Goal: Information Seeking & Learning: Find specific fact

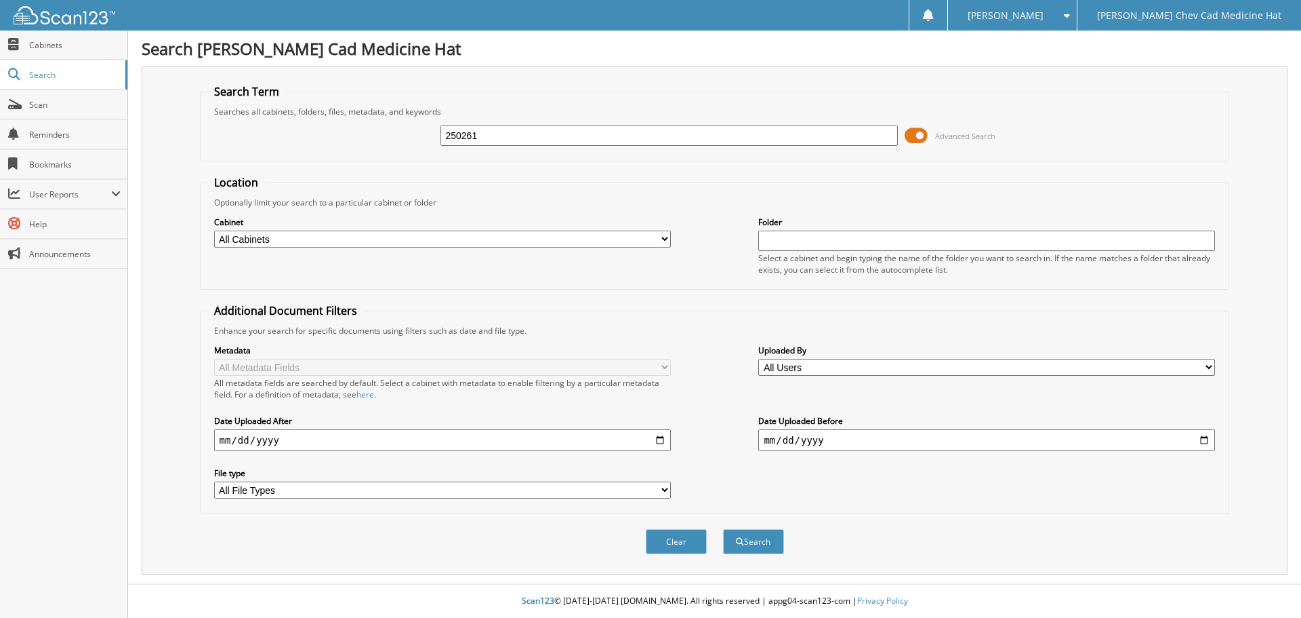
type input "250261"
click at [723, 529] on button "Search" at bounding box center [753, 541] width 61 height 25
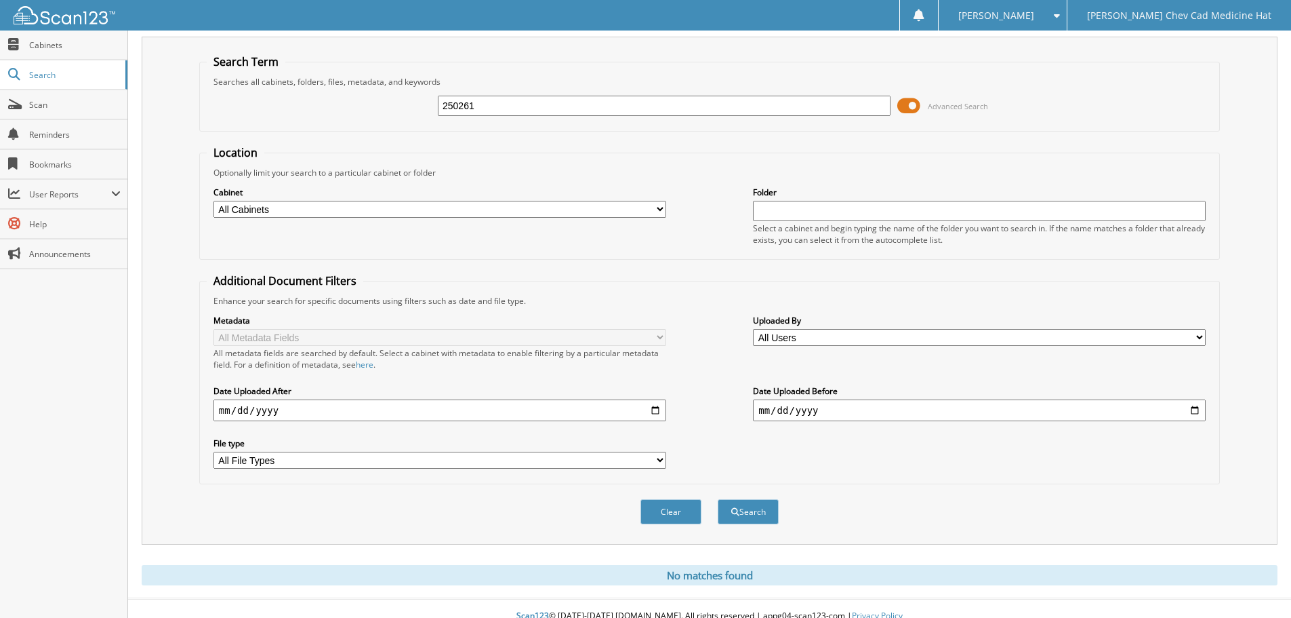
scroll to position [45, 0]
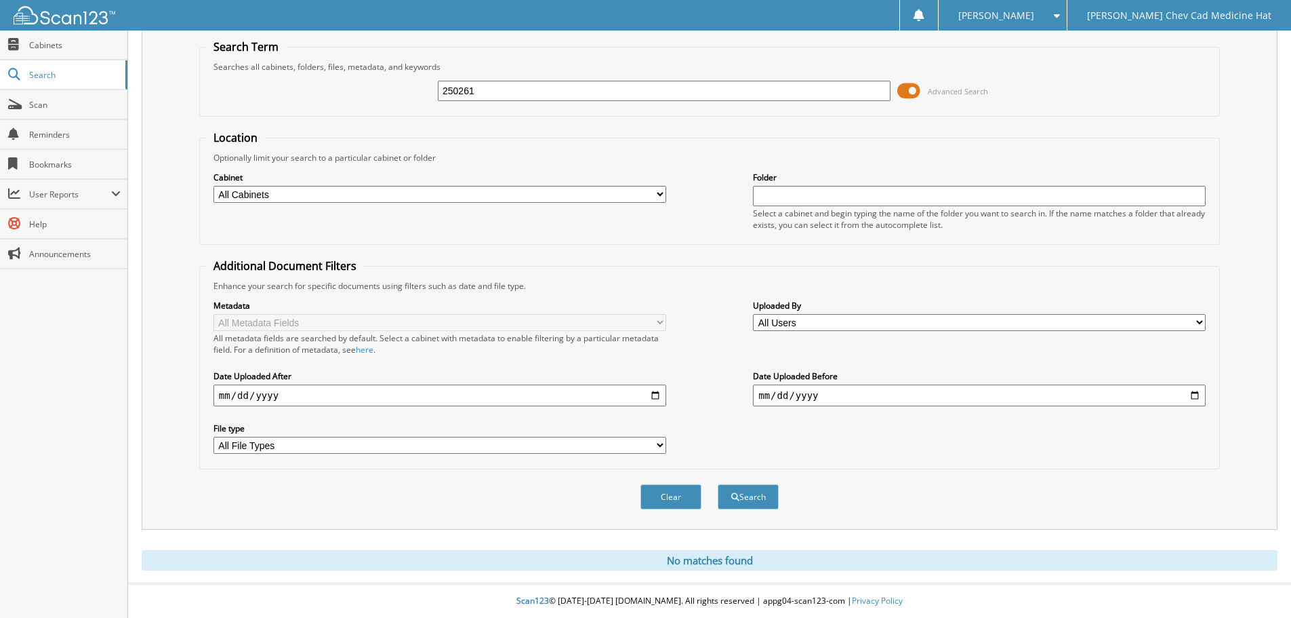
drag, startPoint x: 504, startPoint y: 94, endPoint x: 245, endPoint y: 106, distance: 259.9
click at [406, 101] on div "250261 Advanced Search" at bounding box center [710, 91] width 1006 height 37
type input "n"
type input "bogen, norman"
click at [718, 484] on button "Search" at bounding box center [748, 496] width 61 height 25
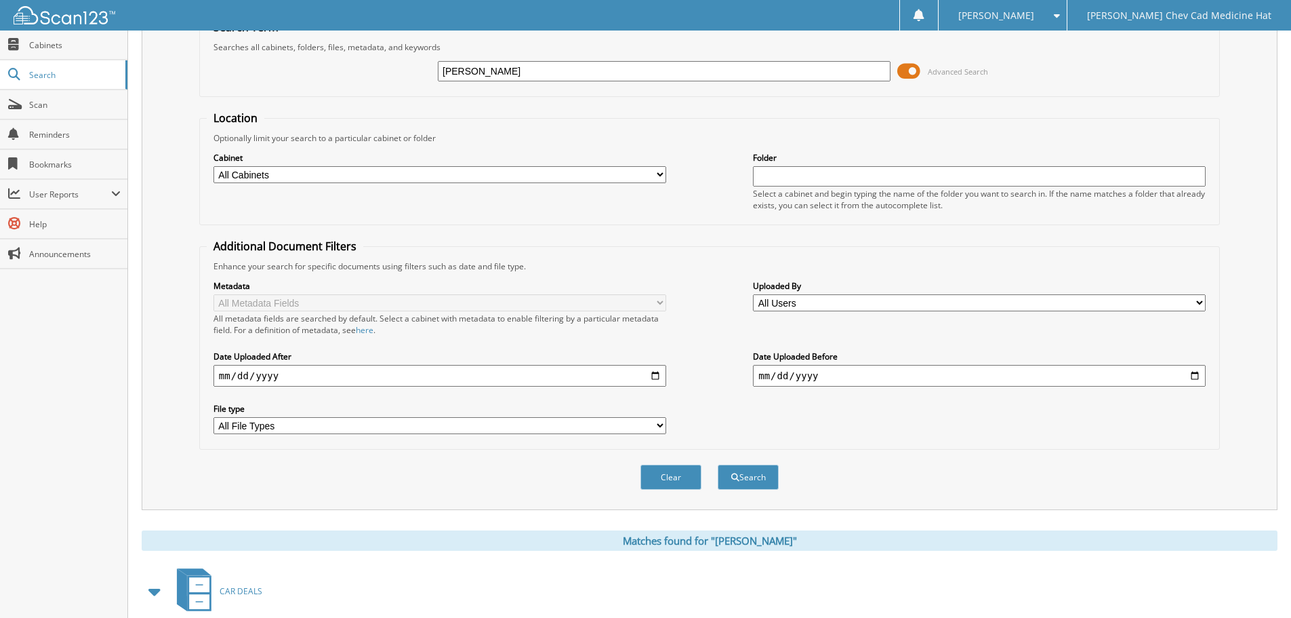
scroll to position [140, 0]
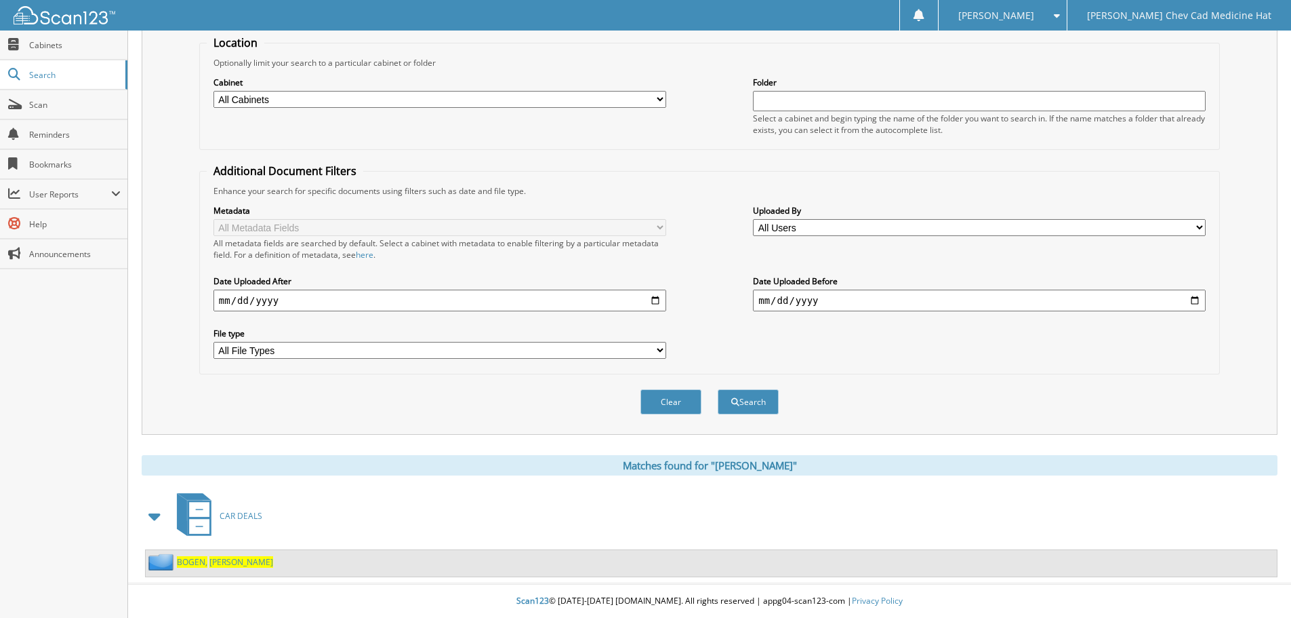
click at [224, 565] on span "[PERSON_NAME]" at bounding box center [241, 562] width 64 height 12
